Goal: Go to known website: Access a specific website the user already knows

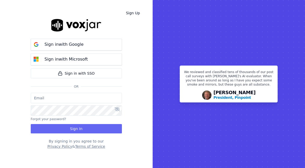
click at [73, 100] on input "email" at bounding box center [76, 98] width 91 height 10
type input "[EMAIL_ADDRESS][DOMAIN_NAME]"
